Goal: Task Accomplishment & Management: Use online tool/utility

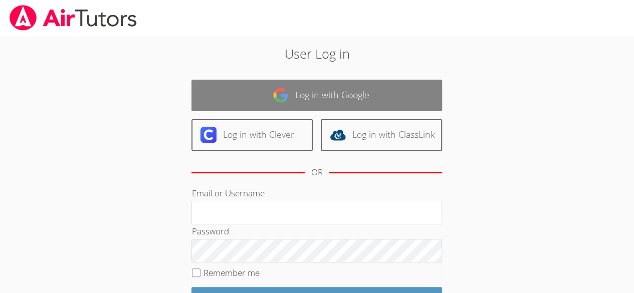
click at [318, 105] on link "Log in with Google" at bounding box center [316, 96] width 250 height 32
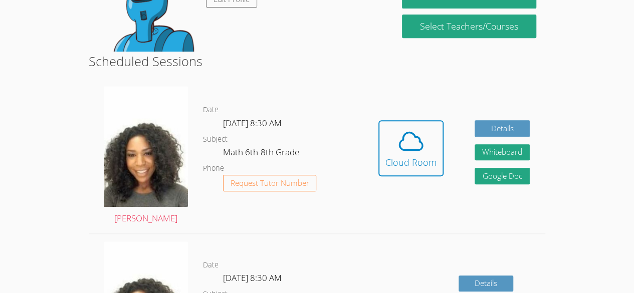
scroll to position [215, 0]
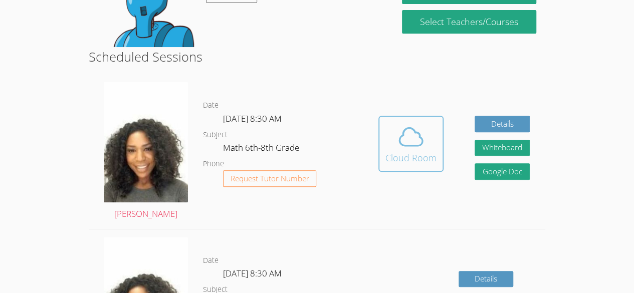
click at [432, 162] on div "Cloud Room" at bounding box center [410, 158] width 51 height 14
click at [410, 148] on icon at bounding box center [411, 137] width 28 height 28
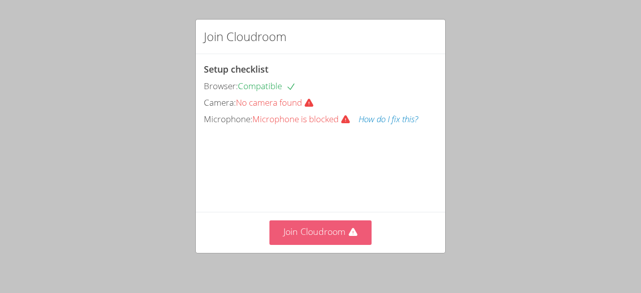
click at [349, 230] on icon at bounding box center [353, 232] width 9 height 8
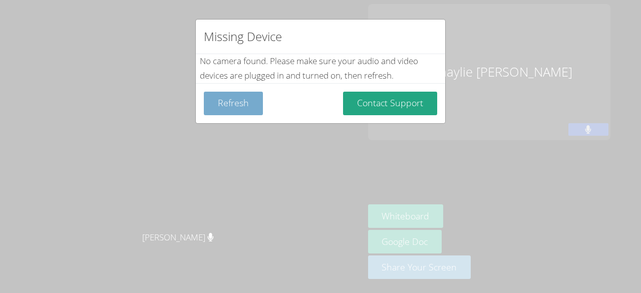
click at [241, 103] on button "Refresh" at bounding box center [233, 104] width 59 height 24
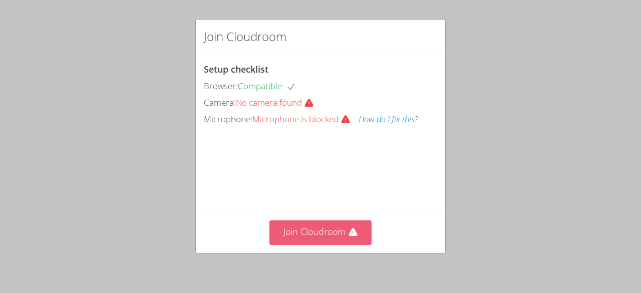
click at [300, 237] on button "Join Cloudroom" at bounding box center [320, 232] width 103 height 25
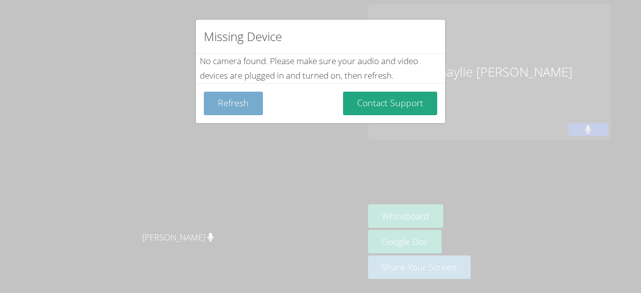
click at [246, 94] on button "Refresh" at bounding box center [233, 104] width 59 height 24
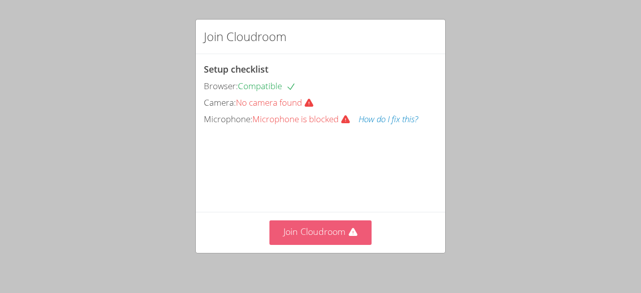
click at [295, 235] on button "Join Cloudroom" at bounding box center [320, 232] width 103 height 25
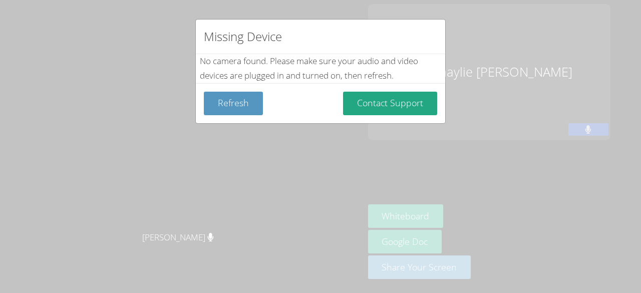
click at [427, 32] on div "Missing Device" at bounding box center [320, 37] width 249 height 35
click at [575, 59] on div "Missing Device No camera found . Please make sure your audio and video devices …" at bounding box center [320, 146] width 641 height 293
click at [579, 71] on div "Missing Device No camera found . Please make sure your audio and video devices …" at bounding box center [320, 146] width 641 height 293
click at [367, 252] on div "Missing Device No camera found . Please make sure your audio and video devices …" at bounding box center [320, 146] width 641 height 293
click at [371, 255] on div "Missing Device No camera found . Please make sure your audio and video devices …" at bounding box center [320, 146] width 641 height 293
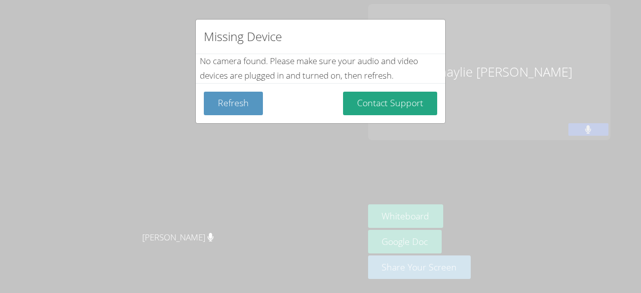
click at [361, 242] on div "Missing Device No camera found . Please make sure your audio and video devices …" at bounding box center [320, 146] width 641 height 293
click at [613, 67] on div "Missing Device No camera found . Please make sure your audio and video devices …" at bounding box center [320, 146] width 641 height 293
click at [615, 53] on div "Missing Device No camera found . Please make sure your audio and video devices …" at bounding box center [320, 146] width 641 height 293
click at [610, 59] on div "Missing Device No camera found . Please make sure your audio and video devices …" at bounding box center [320, 146] width 641 height 293
click at [437, 21] on div "Missing Device" at bounding box center [320, 37] width 249 height 35
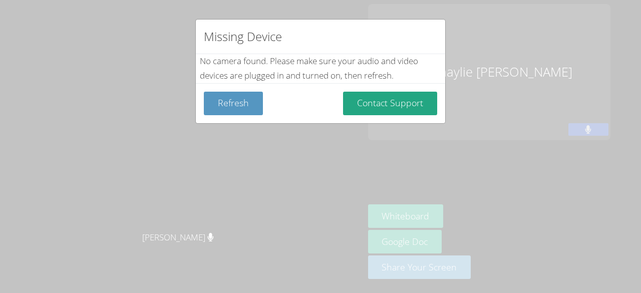
click at [430, 11] on div "Missing Device No camera found . Please make sure your audio and video devices …" at bounding box center [320, 146] width 641 height 293
click at [236, 98] on button "Refresh" at bounding box center [233, 104] width 59 height 24
click at [236, 113] on button "Refresh" at bounding box center [233, 104] width 59 height 24
click at [252, 104] on button "Refresh" at bounding box center [233, 104] width 59 height 24
click at [258, 124] on div "Missing Device No camera found . Please make sure your audio and video devices …" at bounding box center [320, 146] width 641 height 293
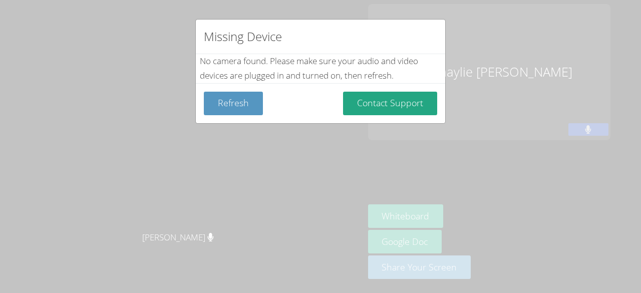
click at [256, 133] on div "Missing Device No camera found . Please make sure your audio and video devices …" at bounding box center [320, 146] width 641 height 293
click at [286, 148] on div "Missing Device No camera found . Please make sure your audio and video devices …" at bounding box center [320, 146] width 641 height 293
click at [343, 150] on div "Missing Device No camera found . Please make sure your audio and video devices …" at bounding box center [320, 146] width 641 height 293
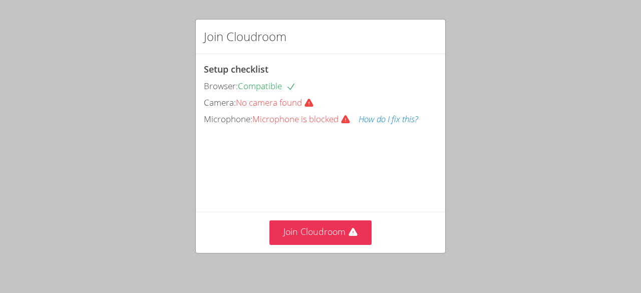
click at [328, 113] on span "Microphone is blocked" at bounding box center [305, 119] width 106 height 12
click at [297, 103] on span "No camera found" at bounding box center [279, 103] width 86 height 12
click at [298, 79] on div "Browser: Compatible" at bounding box center [320, 86] width 233 height 15
click at [300, 91] on div "Browser: Compatible" at bounding box center [320, 86] width 233 height 15
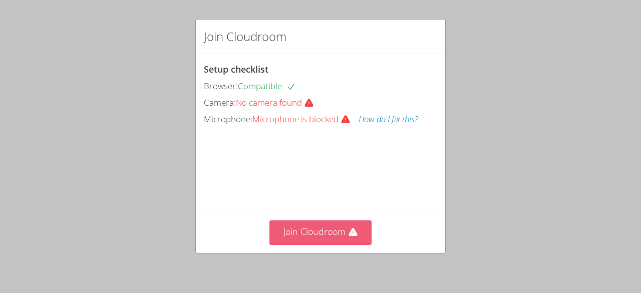
click at [358, 231] on button "Join Cloudroom" at bounding box center [320, 232] width 103 height 25
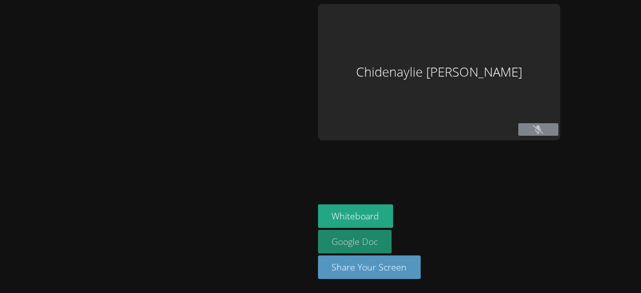
click at [368, 237] on link "Google Doc" at bounding box center [355, 242] width 74 height 24
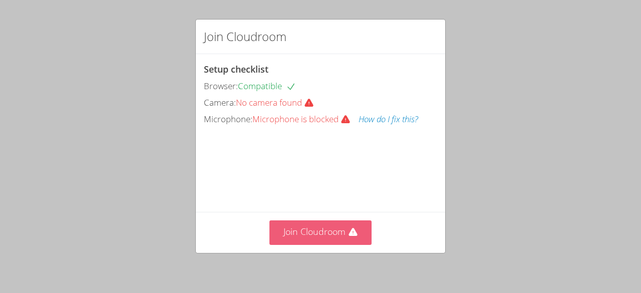
click at [351, 222] on button "Join Cloudroom" at bounding box center [320, 232] width 103 height 25
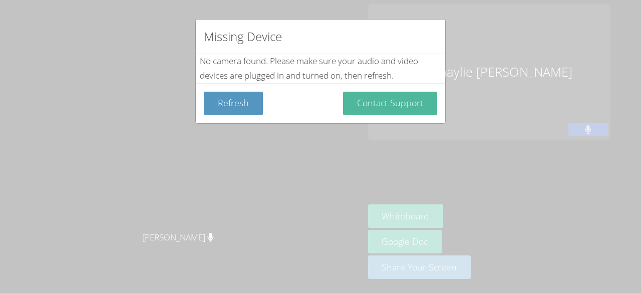
click at [415, 111] on button "Contact Support" at bounding box center [390, 104] width 94 height 24
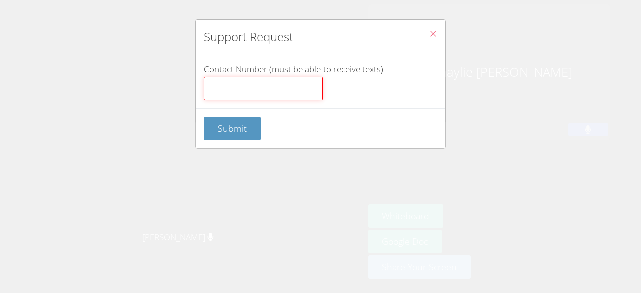
click at [309, 92] on input "Contact Number (must be able to receive texts)" at bounding box center [263, 89] width 119 height 24
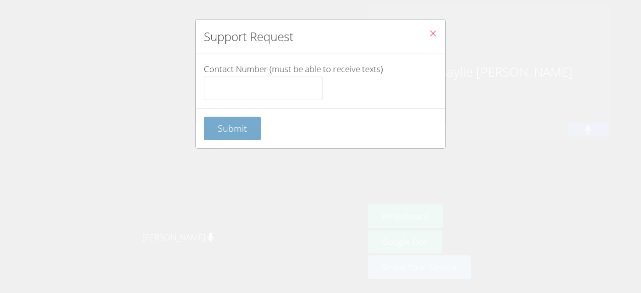
click at [0, 0] on form "Contact Number (must be able to receive texts) Submit" at bounding box center [0, 0] width 0 height 0
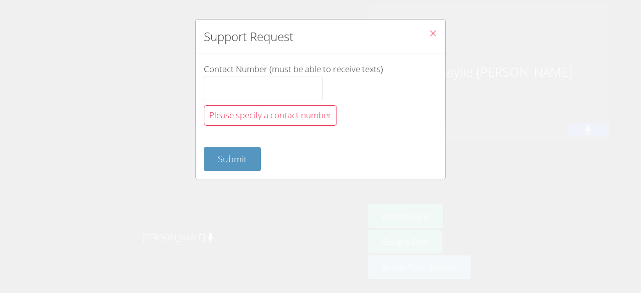
click at [253, 131] on div "Contact Number (must be able to receive texts) Please specify a contact number" at bounding box center [320, 96] width 249 height 85
click at [249, 162] on button "Submit" at bounding box center [232, 159] width 57 height 24
click at [256, 163] on button "Submit" at bounding box center [232, 159] width 57 height 24
click at [257, 164] on button "Submit" at bounding box center [232, 159] width 57 height 24
click at [258, 162] on button "Submit" at bounding box center [232, 159] width 57 height 24
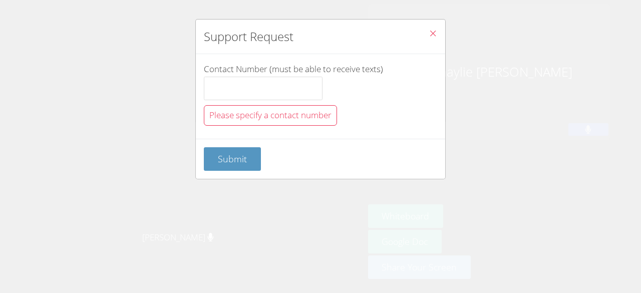
click at [324, 112] on span "Please specify a contact number" at bounding box center [270, 115] width 122 height 12
click at [317, 126] on div "Contact Number (must be able to receive texts) Please specify a contact number" at bounding box center [320, 96] width 233 height 69
click at [343, 118] on div "Contact Number (must be able to receive texts) Please specify a contact number" at bounding box center [320, 96] width 233 height 69
click at [435, 34] on button "Close" at bounding box center [433, 35] width 25 height 31
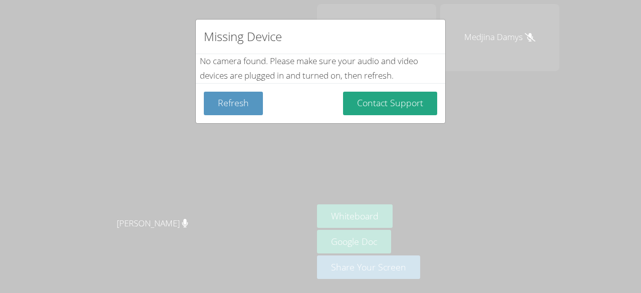
click at [491, 39] on div "Missing Device No camera found . Please make sure your audio and video devices …" at bounding box center [320, 146] width 641 height 293
click at [519, 61] on div "Missing Device No camera found . Please make sure your audio and video devices …" at bounding box center [320, 146] width 641 height 293
click at [546, 50] on div "Missing Device No camera found . Please make sure your audio and video devices …" at bounding box center [320, 146] width 641 height 293
click at [568, 81] on div "Missing Device No camera found . Please make sure your audio and video devices …" at bounding box center [320, 146] width 641 height 293
click at [228, 101] on button "Refresh" at bounding box center [233, 104] width 59 height 24
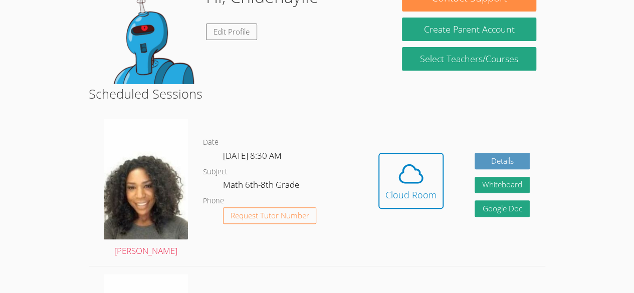
scroll to position [191, 0]
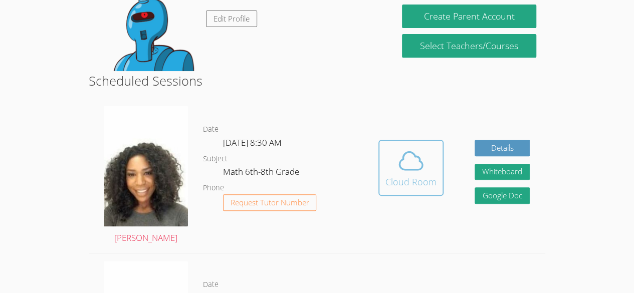
click at [420, 172] on icon at bounding box center [411, 161] width 28 height 28
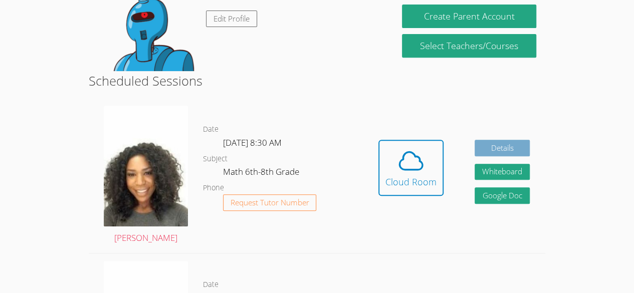
click at [512, 150] on link "Details" at bounding box center [501, 148] width 55 height 17
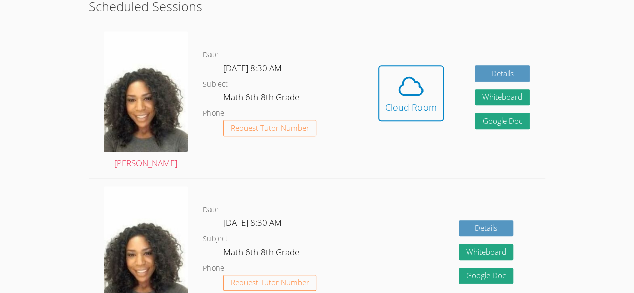
scroll to position [303, 0]
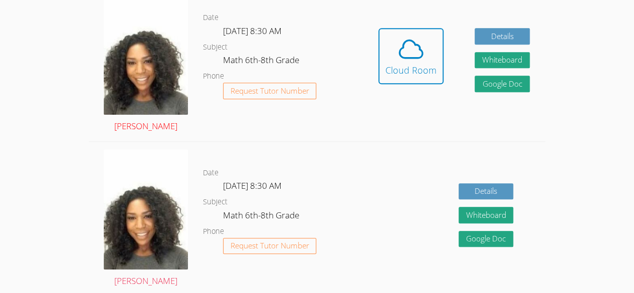
click at [138, 91] on img at bounding box center [146, 54] width 84 height 121
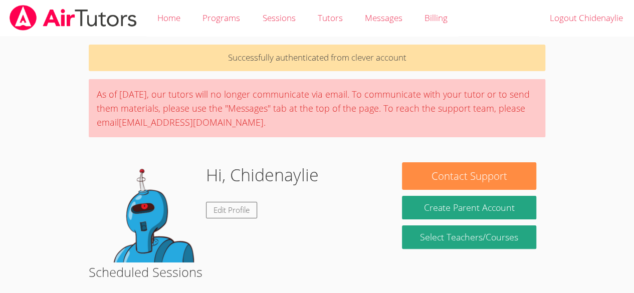
scroll to position [303, 0]
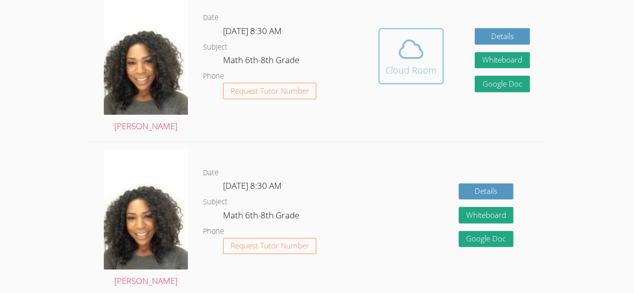
click at [406, 53] on icon at bounding box center [411, 49] width 28 height 28
click at [412, 71] on div "Cloud Room" at bounding box center [410, 70] width 51 height 14
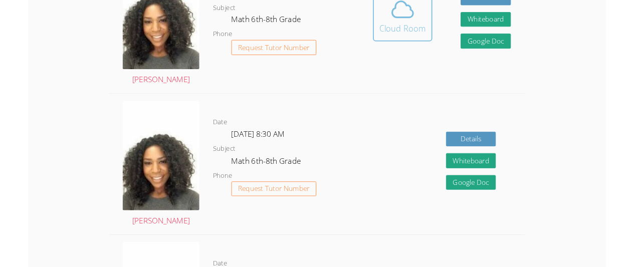
scroll to position [342, 0]
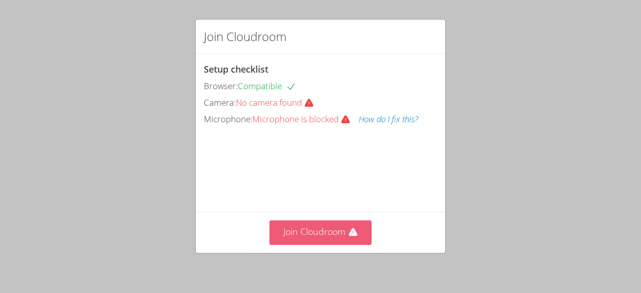
click at [344, 242] on button "Join Cloudroom" at bounding box center [320, 232] width 103 height 25
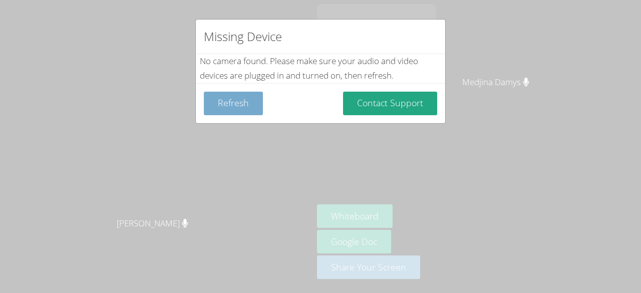
click at [218, 92] on button "Refresh" at bounding box center [233, 104] width 59 height 24
click at [225, 121] on div "Refresh Contact Support" at bounding box center [320, 103] width 249 height 40
click at [237, 112] on button "Refresh" at bounding box center [233, 104] width 59 height 24
click at [228, 111] on button "Refresh" at bounding box center [233, 104] width 59 height 24
click at [211, 92] on button "Refresh" at bounding box center [233, 104] width 59 height 24
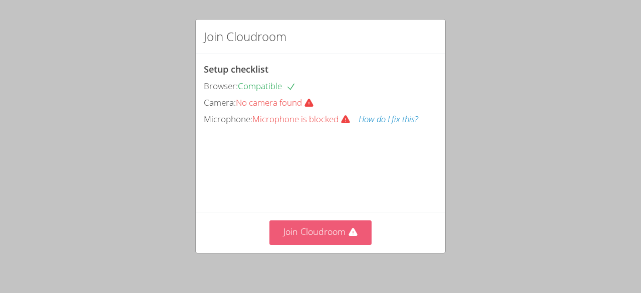
click at [335, 221] on button "Join Cloudroom" at bounding box center [320, 232] width 103 height 25
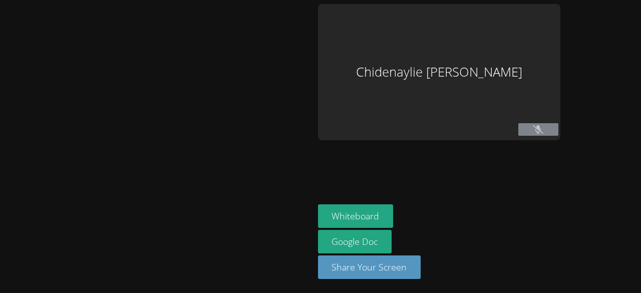
click at [310, 217] on div at bounding box center [157, 146] width 306 height 285
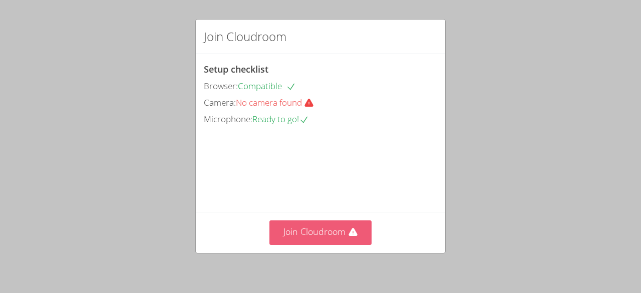
click at [320, 240] on button "Join Cloudroom" at bounding box center [320, 232] width 103 height 25
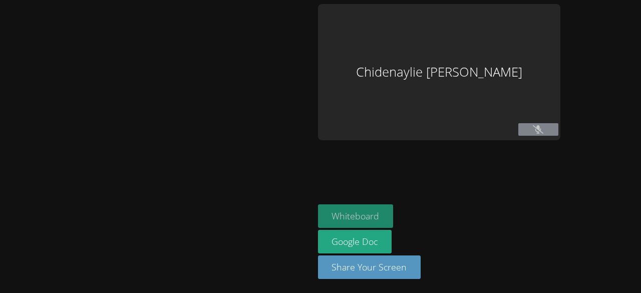
click at [394, 217] on button "Whiteboard" at bounding box center [356, 216] width 76 height 24
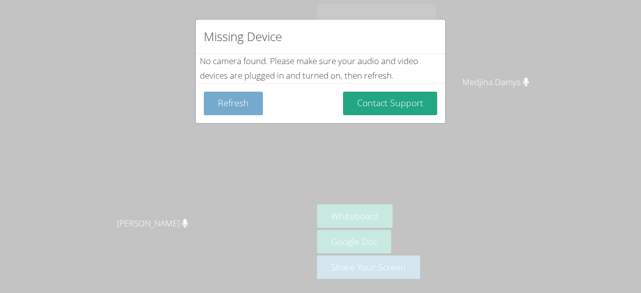
click at [244, 105] on button "Refresh" at bounding box center [233, 104] width 59 height 24
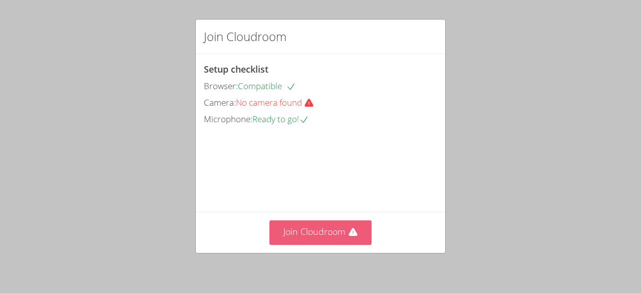
click at [322, 229] on button "Join Cloudroom" at bounding box center [320, 232] width 103 height 25
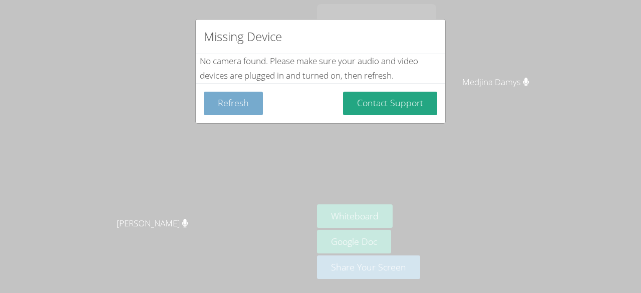
click at [239, 106] on button "Refresh" at bounding box center [233, 104] width 59 height 24
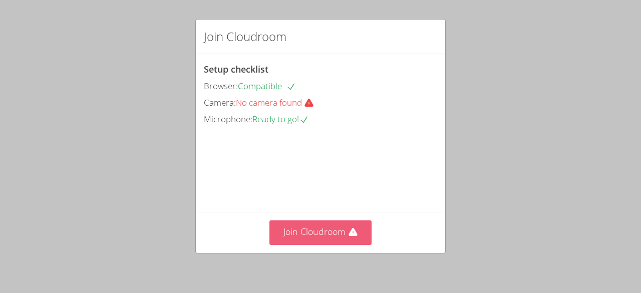
click at [360, 232] on button "Join Cloudroom" at bounding box center [320, 232] width 103 height 25
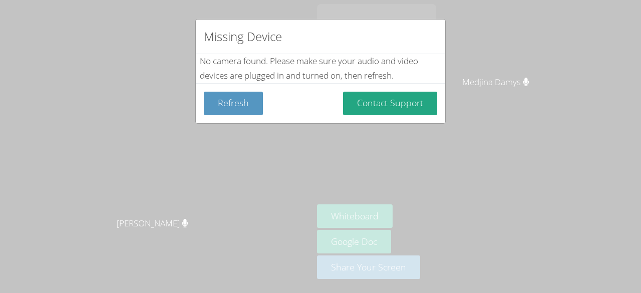
click at [398, 240] on div "Missing Device No camera found . Please make sure your audio and video devices …" at bounding box center [320, 146] width 641 height 293
click at [409, 241] on div "Missing Device No camera found . Please make sure your audio and video devices …" at bounding box center [320, 146] width 641 height 293
click at [543, 154] on div "Missing Device No camera found . Please make sure your audio and video devices …" at bounding box center [320, 146] width 641 height 293
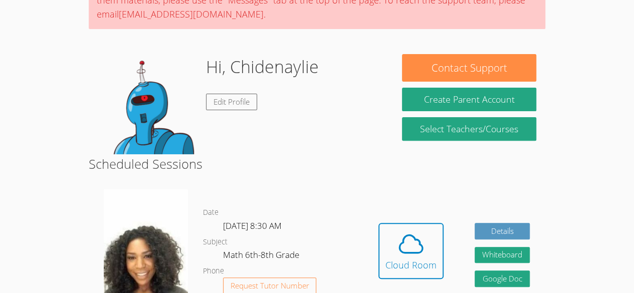
scroll to position [157, 0]
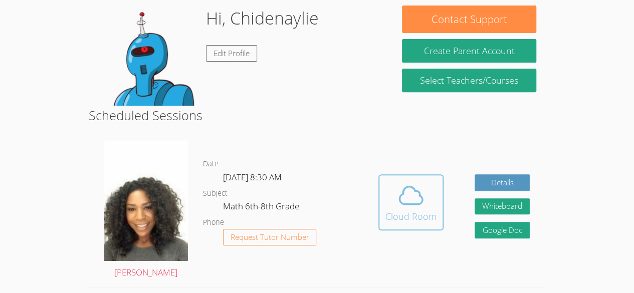
click at [426, 194] on span at bounding box center [410, 195] width 51 height 28
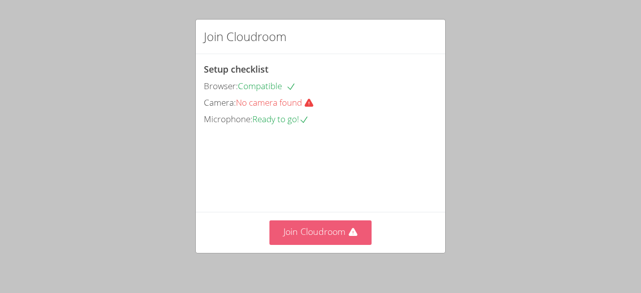
click at [306, 235] on button "Join Cloudroom" at bounding box center [320, 232] width 103 height 25
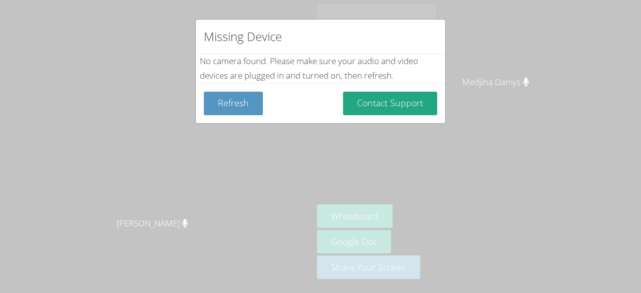
click at [440, 209] on div "Missing Device No camera found . Please make sure your audio and video devices …" at bounding box center [320, 146] width 641 height 293
click at [439, 211] on div "Missing Device No camera found . Please make sure your audio and video devices …" at bounding box center [320, 146] width 641 height 293
click at [441, 214] on div "Missing Device No camera found . Please make sure your audio and video devices …" at bounding box center [320, 146] width 641 height 293
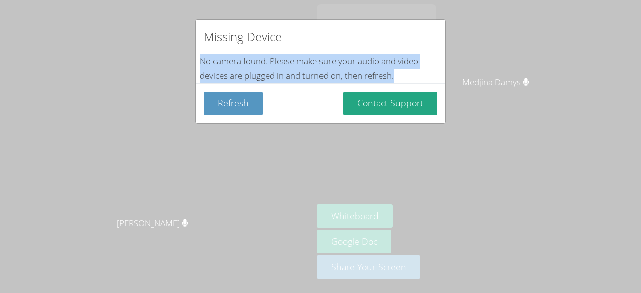
click at [441, 214] on div "Missing Device No camera found . Please make sure your audio and video devices …" at bounding box center [320, 146] width 641 height 293
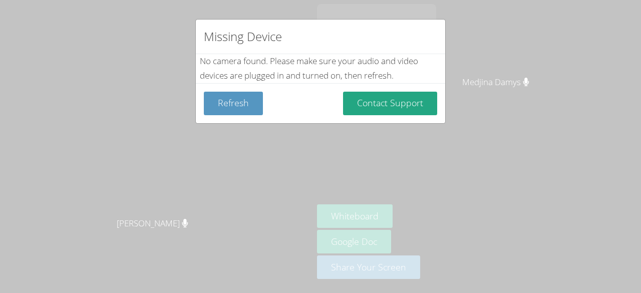
click at [441, 214] on div "Missing Device No camera found . Please make sure your audio and video devices …" at bounding box center [320, 146] width 641 height 293
click at [425, 230] on div "Missing Device No camera found . Please make sure your audio and video devices …" at bounding box center [320, 146] width 641 height 293
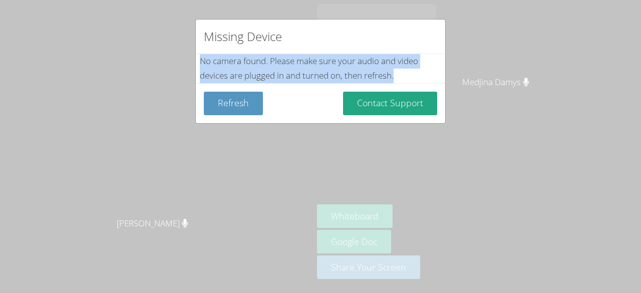
click at [425, 230] on div "Missing Device No camera found . Please make sure your audio and video devices …" at bounding box center [320, 146] width 641 height 293
click at [567, 80] on div "Missing Device No camera found . Please make sure your audio and video devices …" at bounding box center [320, 146] width 641 height 293
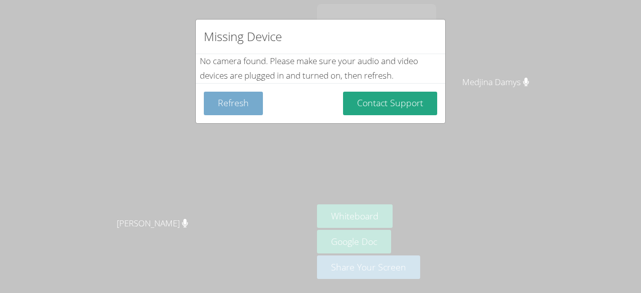
click at [233, 107] on button "Refresh" at bounding box center [233, 104] width 59 height 24
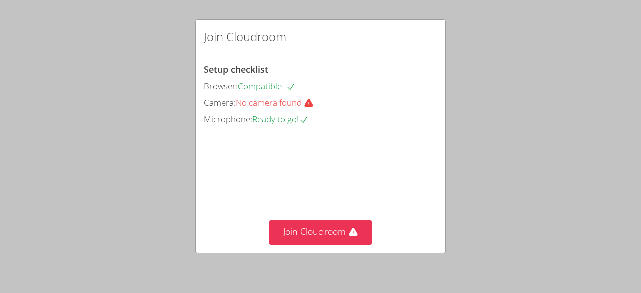
click at [293, 104] on span "No camera found" at bounding box center [279, 103] width 86 height 12
click at [249, 36] on h2 "Join Cloudroom" at bounding box center [245, 37] width 83 height 18
click at [280, 121] on span "Ready to go!" at bounding box center [280, 119] width 57 height 12
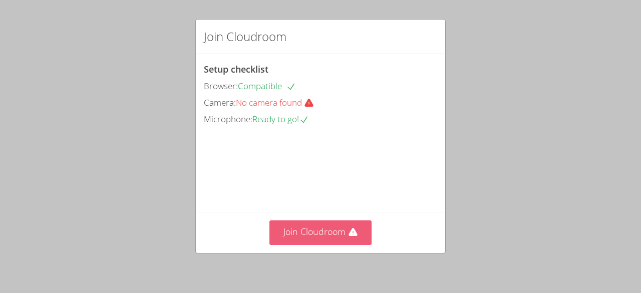
click at [312, 227] on button "Join Cloudroom" at bounding box center [320, 232] width 103 height 25
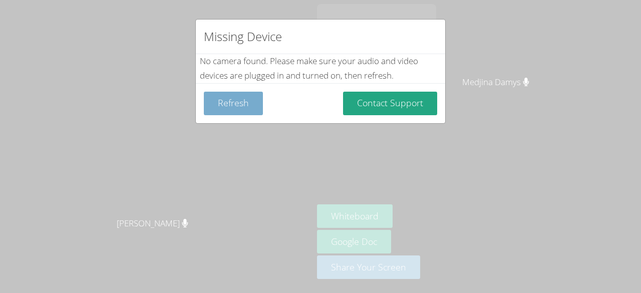
click at [219, 109] on button "Refresh" at bounding box center [233, 104] width 59 height 24
click at [208, 97] on button "Refresh" at bounding box center [233, 104] width 59 height 24
click at [218, 101] on button "Refresh" at bounding box center [233, 104] width 59 height 24
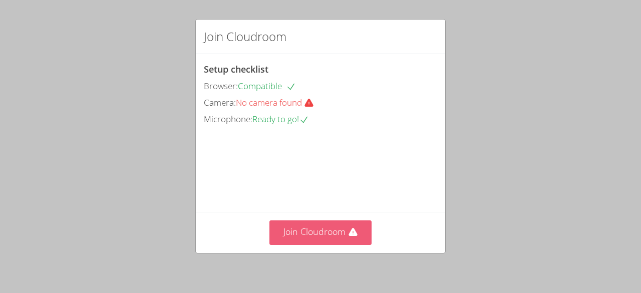
click at [361, 232] on button "Join Cloudroom" at bounding box center [320, 232] width 103 height 25
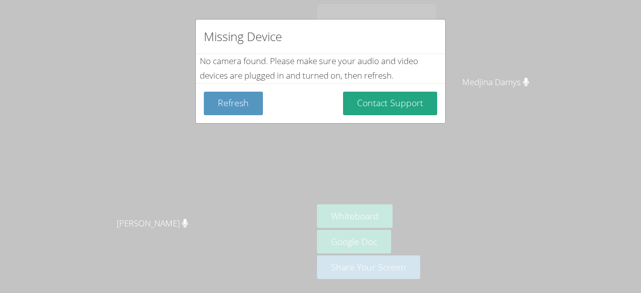
click at [430, 216] on div "Missing Device No camera found . Please make sure your audio and video devices …" at bounding box center [320, 146] width 641 height 293
click at [446, 213] on div "Missing Device No camera found . Please make sure your audio and video devices …" at bounding box center [320, 146] width 641 height 293
click at [453, 216] on div "Missing Device No camera found . Please make sure your audio and video devices …" at bounding box center [320, 146] width 641 height 293
click at [475, 189] on div "Missing Device No camera found . Please make sure your audio and video devices …" at bounding box center [320, 146] width 641 height 293
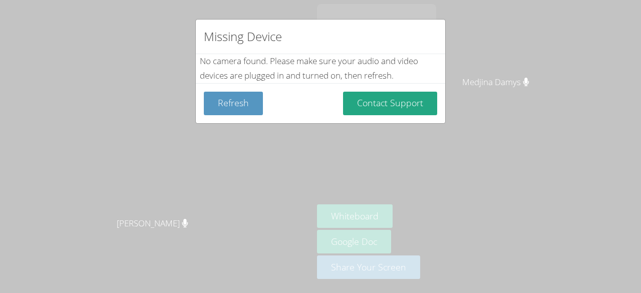
click at [606, 94] on div "Missing Device No camera found . Please make sure your audio and video devices …" at bounding box center [320, 146] width 641 height 293
click at [473, 234] on div "Missing Device No camera found . Please make sure your audio and video devices …" at bounding box center [320, 146] width 641 height 293
click at [464, 247] on div "Missing Device No camera found . Please make sure your audio and video devices …" at bounding box center [320, 146] width 641 height 293
click at [473, 259] on div "Missing Device No camera found . Please make sure your audio and video devices …" at bounding box center [320, 146] width 641 height 293
click at [471, 261] on div "Missing Device No camera found . Please make sure your audio and video devices …" at bounding box center [320, 146] width 641 height 293
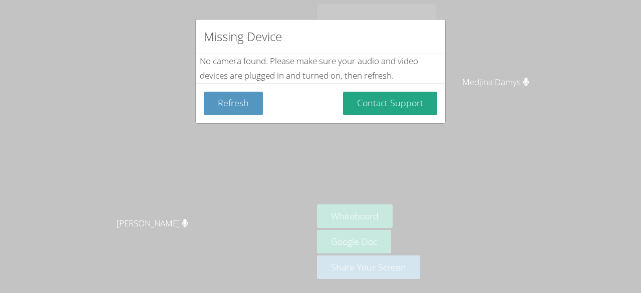
click at [472, 249] on div "Missing Device No camera found . Please make sure your audio and video devices …" at bounding box center [320, 146] width 641 height 293
click at [463, 252] on div "Missing Device No camera found . Please make sure your audio and video devices …" at bounding box center [320, 146] width 641 height 293
click at [449, 252] on div "Missing Device No camera found . Please make sure your audio and video devices …" at bounding box center [320, 146] width 641 height 293
click at [453, 232] on div "Missing Device No camera found . Please make sure your audio and video devices …" at bounding box center [320, 146] width 641 height 293
click at [465, 220] on div "Missing Device No camera found . Please make sure your audio and video devices …" at bounding box center [320, 146] width 641 height 293
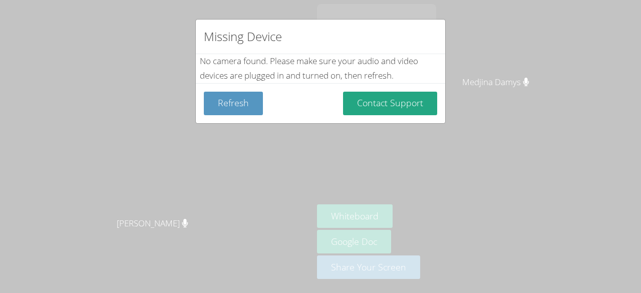
click at [466, 220] on div "Missing Device No camera found . Please make sure your audio and video devices …" at bounding box center [320, 146] width 641 height 293
click at [466, 224] on div "Missing Device No camera found . Please make sure your audio and video devices …" at bounding box center [320, 146] width 641 height 293
click at [474, 229] on div "Missing Device No camera found . Please make sure your audio and video devices …" at bounding box center [320, 146] width 641 height 293
click at [483, 219] on div "Missing Device No camera found . Please make sure your audio and video devices …" at bounding box center [320, 146] width 641 height 293
click at [482, 219] on div "Missing Device No camera found . Please make sure your audio and video devices …" at bounding box center [320, 146] width 641 height 293
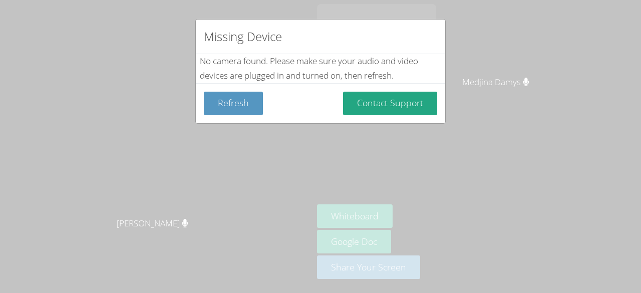
click at [475, 222] on div "Missing Device No camera found . Please make sure your audio and video devices …" at bounding box center [320, 146] width 641 height 293
click at [479, 212] on div "Missing Device No camera found . Please make sure your audio and video devices …" at bounding box center [320, 146] width 641 height 293
click at [435, 232] on div "Missing Device No camera found . Please make sure your audio and video devices …" at bounding box center [320, 146] width 641 height 293
click at [453, 215] on div "Missing Device No camera found . Please make sure your audio and video devices …" at bounding box center [320, 146] width 641 height 293
click at [444, 217] on div "Missing Device No camera found . Please make sure your audio and video devices …" at bounding box center [320, 146] width 641 height 293
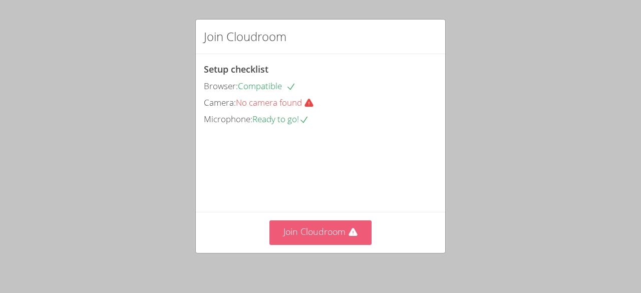
click at [351, 227] on button "Join Cloudroom" at bounding box center [320, 232] width 103 height 25
click at [351, 232] on icon at bounding box center [353, 232] width 9 height 8
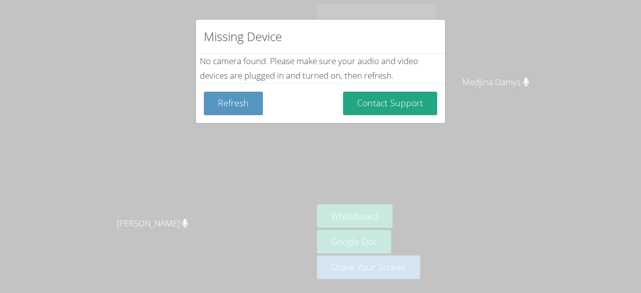
click at [458, 155] on div "Missing Device No camera found . Please make sure your audio and video devices …" at bounding box center [320, 146] width 641 height 293
click at [457, 204] on div "Missing Device No camera found . Please make sure your audio and video devices …" at bounding box center [320, 146] width 641 height 293
click at [459, 212] on div "Missing Device No camera found . Please make sure your audio and video devices …" at bounding box center [320, 146] width 641 height 293
click at [437, 115] on div "Refresh Contact Support" at bounding box center [320, 103] width 249 height 40
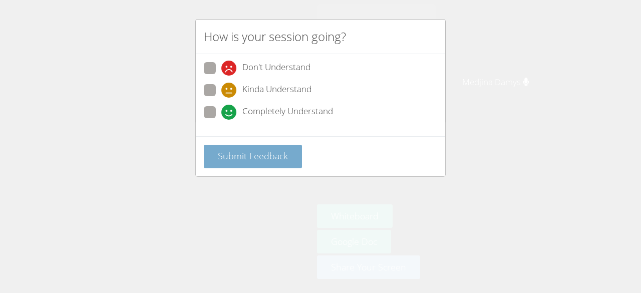
click at [279, 154] on span "Submit Feedback" at bounding box center [253, 156] width 70 height 12
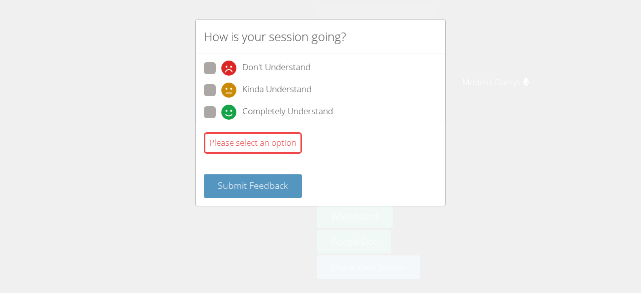
click at [210, 95] on label "Kinda Understand" at bounding box center [258, 91] width 108 height 14
click at [221, 93] on input "Kinda Understand" at bounding box center [225, 88] width 9 height 9
radio input "true"
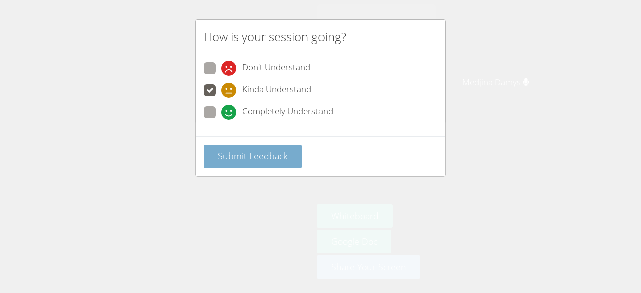
click at [238, 150] on span "Submit Feedback" at bounding box center [253, 156] width 70 height 12
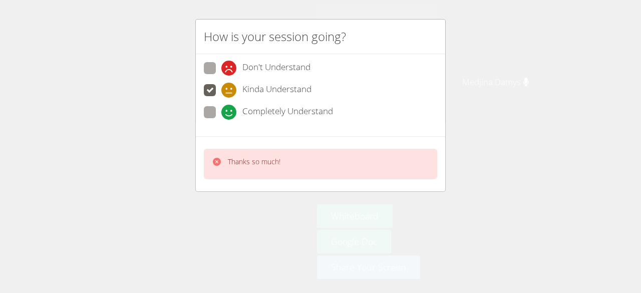
click at [221, 120] on span at bounding box center [221, 120] width 0 height 0
click at [221, 111] on input "Completely Understand" at bounding box center [225, 110] width 9 height 9
radio input "true"
click at [246, 182] on div "Thanks so much!" at bounding box center [320, 163] width 249 height 55
click at [249, 168] on div "Thanks so much!" at bounding box center [254, 164] width 53 height 15
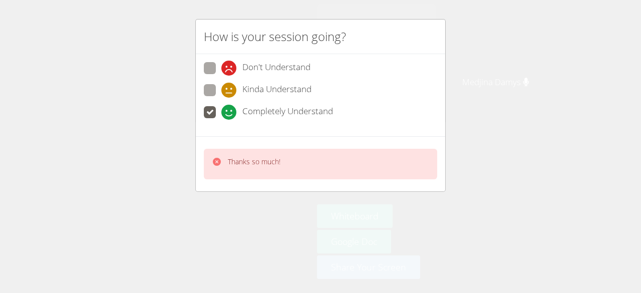
click at [215, 71] on label "Don't Understand" at bounding box center [257, 69] width 107 height 14
click at [221, 71] on input "Don't Understand" at bounding box center [225, 66] width 9 height 9
radio input "true"
click at [238, 153] on div "Missing Device No camera found . Please make sure your audio and video devices …" at bounding box center [320, 146] width 641 height 293
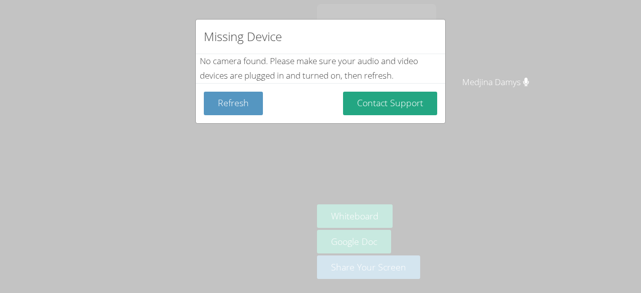
click at [331, 162] on div "Missing Device No camera found . Please make sure your audio and video devices …" at bounding box center [320, 146] width 641 height 293
click at [362, 121] on div "Refresh Contact Support" at bounding box center [320, 103] width 249 height 40
click at [351, 131] on div "Missing Device No camera found . Please make sure your audio and video devices …" at bounding box center [320, 146] width 641 height 293
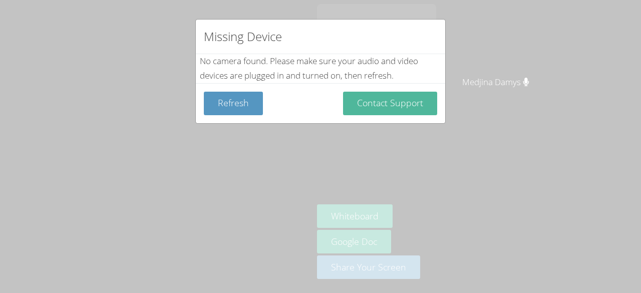
click at [393, 92] on button "Contact Support" at bounding box center [390, 104] width 94 height 24
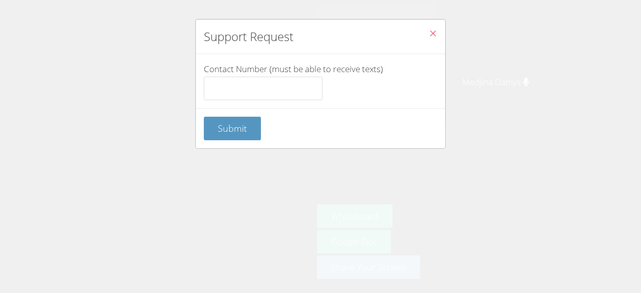
click at [106, 93] on div "Support Request Contact Number (must be able to receive texts) Submit" at bounding box center [320, 146] width 641 height 293
click at [465, 143] on div "Support Request Contact Number (must be able to receive texts) Submit" at bounding box center [320, 146] width 641 height 293
click at [432, 125] on div "Submit" at bounding box center [320, 128] width 249 height 40
click at [446, 101] on div "Support Request Contact Number (must be able to receive texts) Submit" at bounding box center [320, 146] width 641 height 293
click at [303, 88] on input "Contact Number (must be able to receive texts)" at bounding box center [263, 89] width 119 height 24
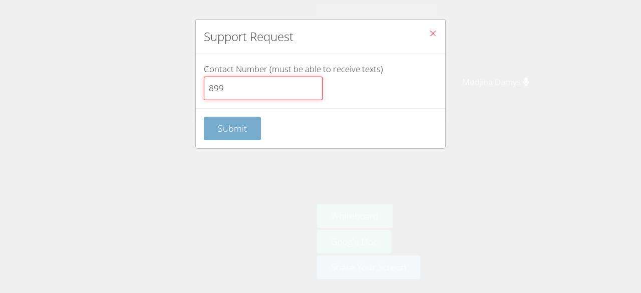
type input "899"
click at [239, 123] on span "Submit" at bounding box center [232, 128] width 29 height 12
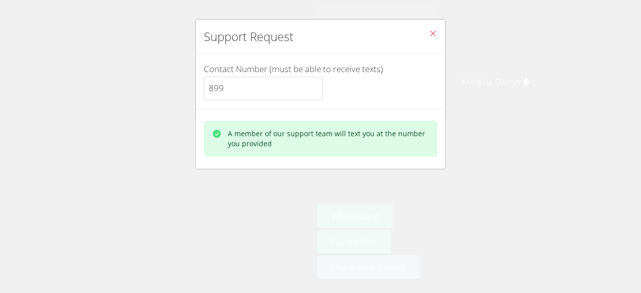
click at [382, 133] on div "A member of our support team will text you at the number you provided" at bounding box center [328, 139] width 201 height 20
click at [397, 192] on div "Support Request Contact Number (must be able to receive texts) 899 A member of …" at bounding box center [320, 146] width 641 height 293
click at [400, 172] on div "Support Request Contact Number (must be able to receive texts) 899 A member of …" at bounding box center [320, 146] width 641 height 293
click at [390, 152] on div "A member of our support team will text you at the number you provided" at bounding box center [320, 139] width 233 height 36
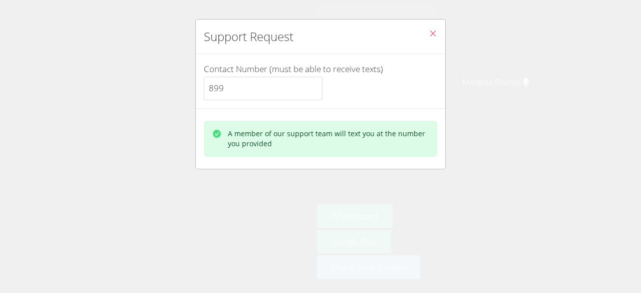
click at [405, 132] on div "A member of our support team will text you at the number you provided" at bounding box center [328, 139] width 201 height 20
click at [412, 141] on div "A member of our support team will text you at the number you provided" at bounding box center [328, 139] width 201 height 20
click at [432, 24] on button "Close" at bounding box center [433, 35] width 25 height 31
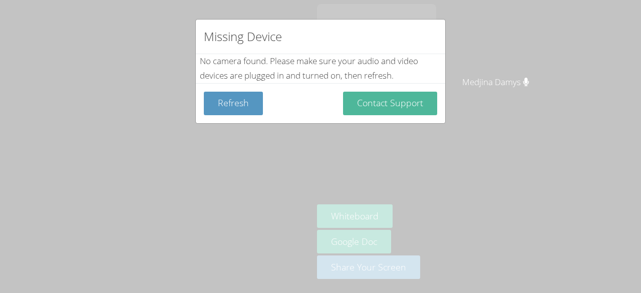
click at [403, 93] on button "Contact Support" at bounding box center [390, 104] width 94 height 24
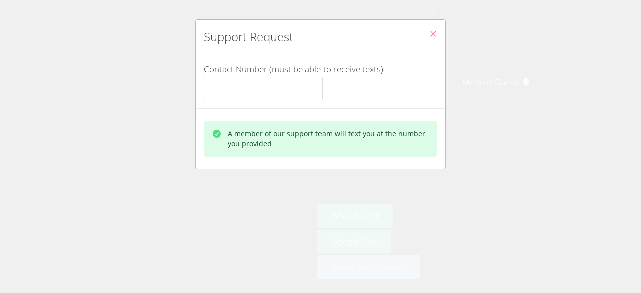
click at [368, 138] on div "A member of our support team will text you at the number you provided" at bounding box center [328, 139] width 201 height 20
click at [379, 147] on div "A member of our support team will text you at the number you provided" at bounding box center [328, 139] width 201 height 20
click at [402, 131] on div "A member of our support team will text you at the number you provided" at bounding box center [328, 139] width 201 height 20
click at [404, 141] on div "A member of our support team will text you at the number you provided" at bounding box center [328, 139] width 201 height 20
click at [286, 90] on input "Contact Number (must be able to receive texts)" at bounding box center [263, 89] width 119 height 24
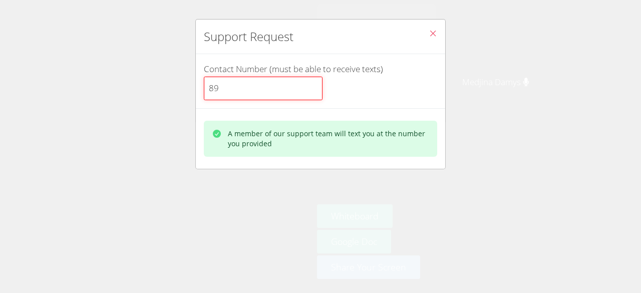
type input "899"
click at [370, 151] on div "A member of our support team will text you at the number you provided" at bounding box center [320, 139] width 233 height 36
click at [356, 173] on div "Support Request Contact Number (must be able to receive texts) 899 A member of …" at bounding box center [320, 146] width 641 height 293
click at [360, 165] on div "A member of our support team will text you at the number you provided" at bounding box center [320, 138] width 249 height 61
click at [351, 163] on div "A member of our support team will text you at the number you provided" at bounding box center [320, 138] width 249 height 61
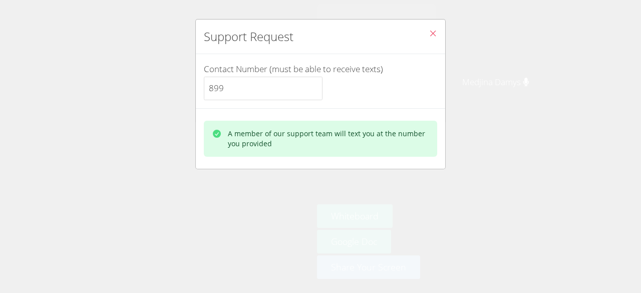
click at [351, 153] on div "A member of our support team will text you at the number you provided" at bounding box center [320, 139] width 233 height 36
click at [368, 137] on div "A member of our support team will text you at the number you provided" at bounding box center [328, 139] width 201 height 20
click at [372, 130] on div "A member of our support team will text you at the number you provided" at bounding box center [328, 139] width 201 height 20
click at [385, 121] on div "A member of our support team will text you at the number you provided" at bounding box center [320, 139] width 233 height 36
click at [402, 106] on div "Contact Number (must be able to receive texts) 899" at bounding box center [320, 81] width 249 height 54
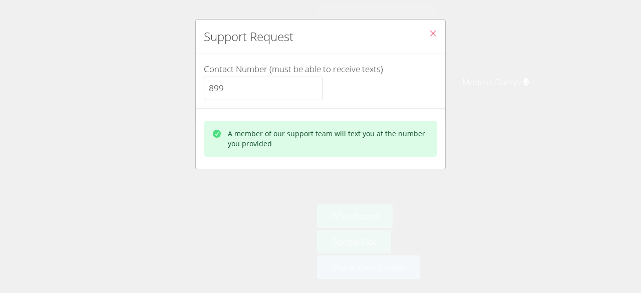
click at [389, 131] on div "A member of our support team will text you at the number you provided" at bounding box center [328, 139] width 201 height 20
click at [461, 186] on div "Support Request Contact Number (must be able to receive texts) 899 A member of …" at bounding box center [320, 146] width 641 height 293
click at [429, 31] on icon "Close" at bounding box center [433, 33] width 9 height 9
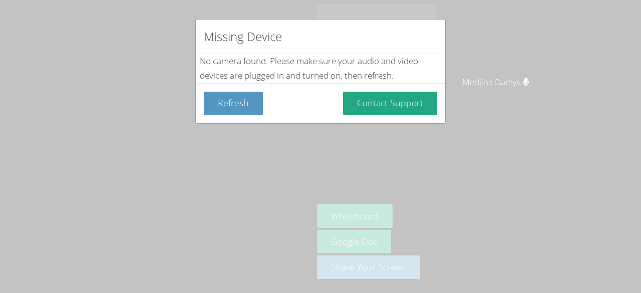
click at [641, 131] on div "Missing Device No camera found . Please make sure your audio and video devices …" at bounding box center [320, 146] width 641 height 293
click at [626, 162] on div "Missing Device No camera found . Please make sure your audio and video devices …" at bounding box center [320, 146] width 641 height 293
click at [626, 151] on div "Missing Device No camera found . Please make sure your audio and video devices …" at bounding box center [320, 146] width 641 height 293
